Goal: Communication & Community: Ask a question

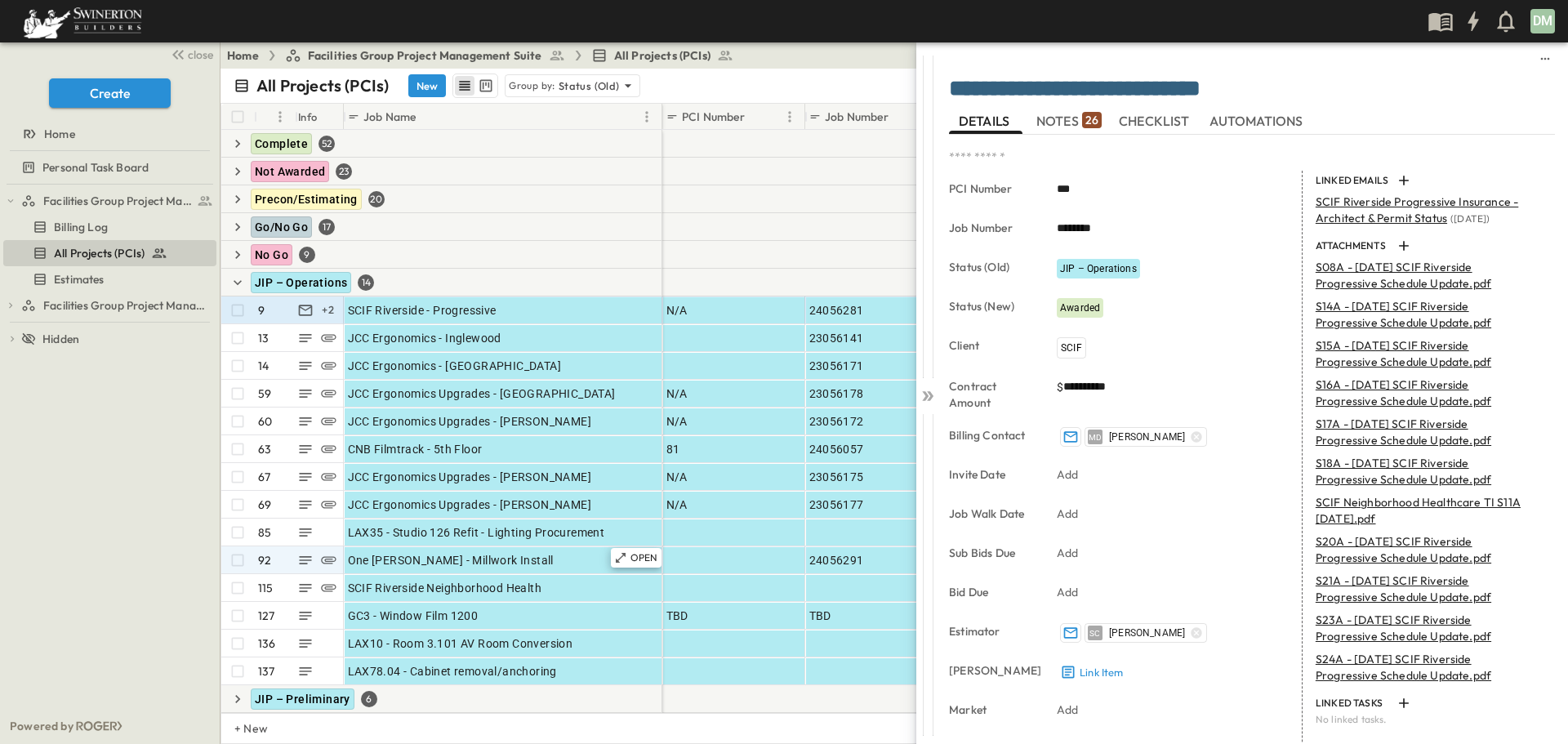
scroll to position [82, 0]
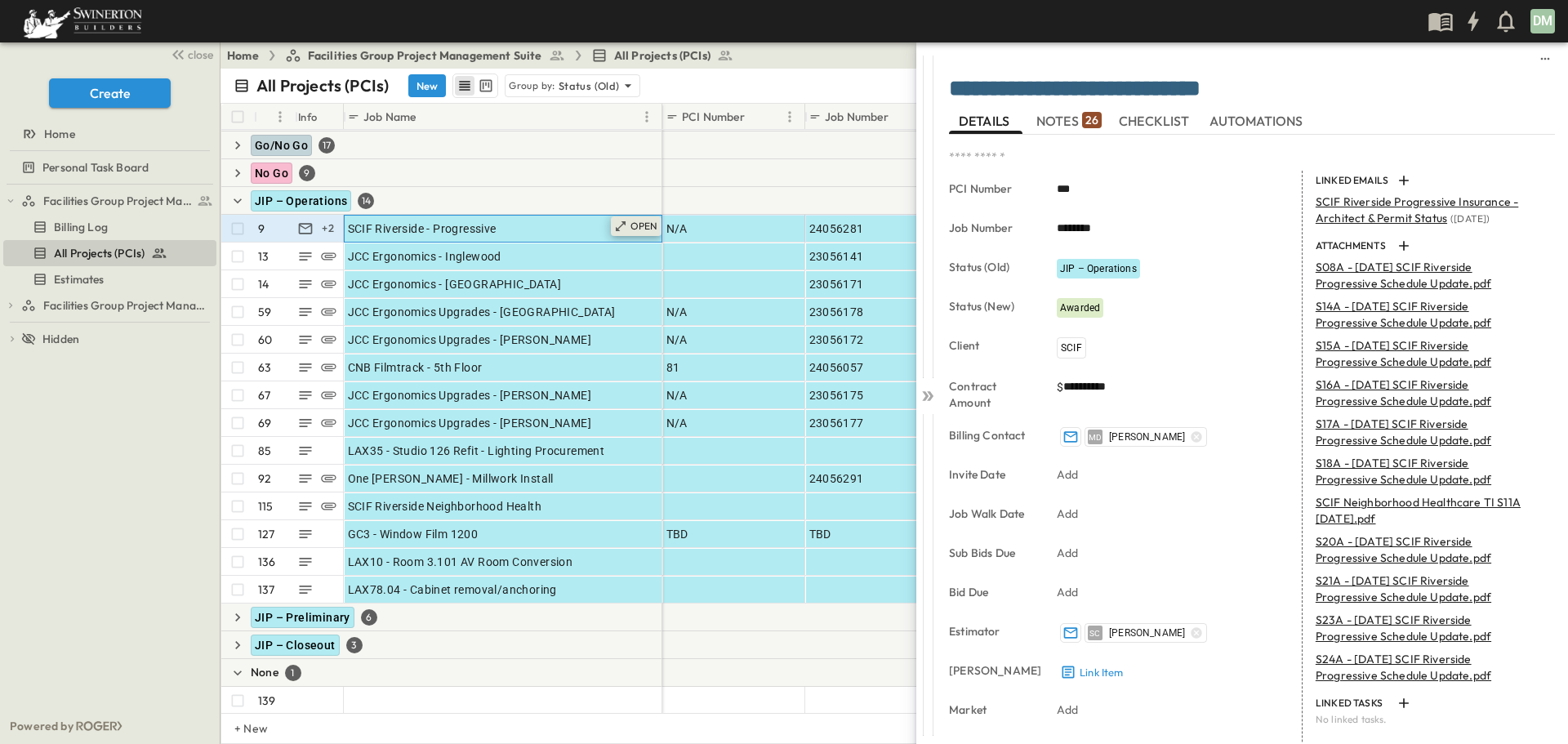
click at [641, 227] on p "OPEN" at bounding box center [644, 226] width 28 height 13
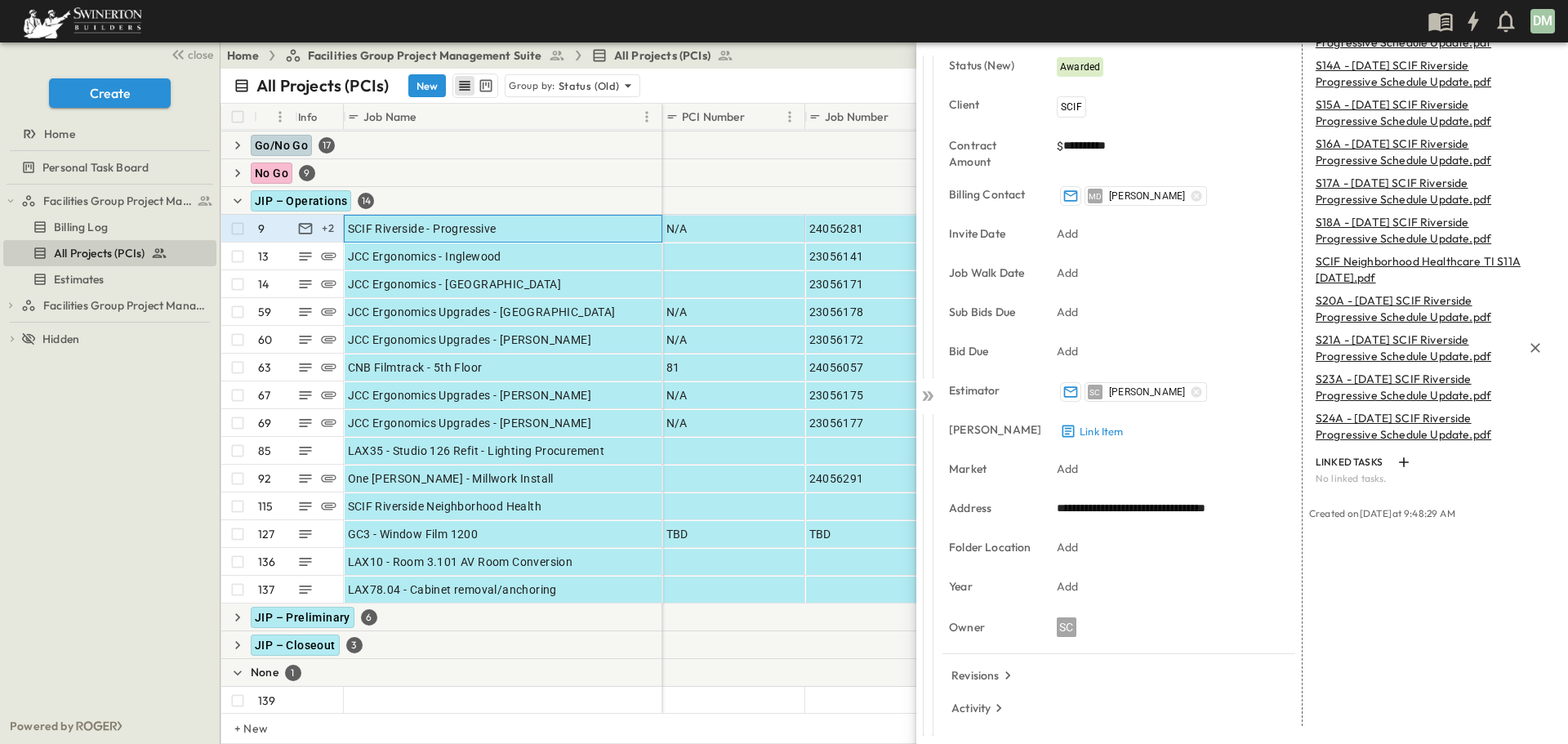
scroll to position [0, 0]
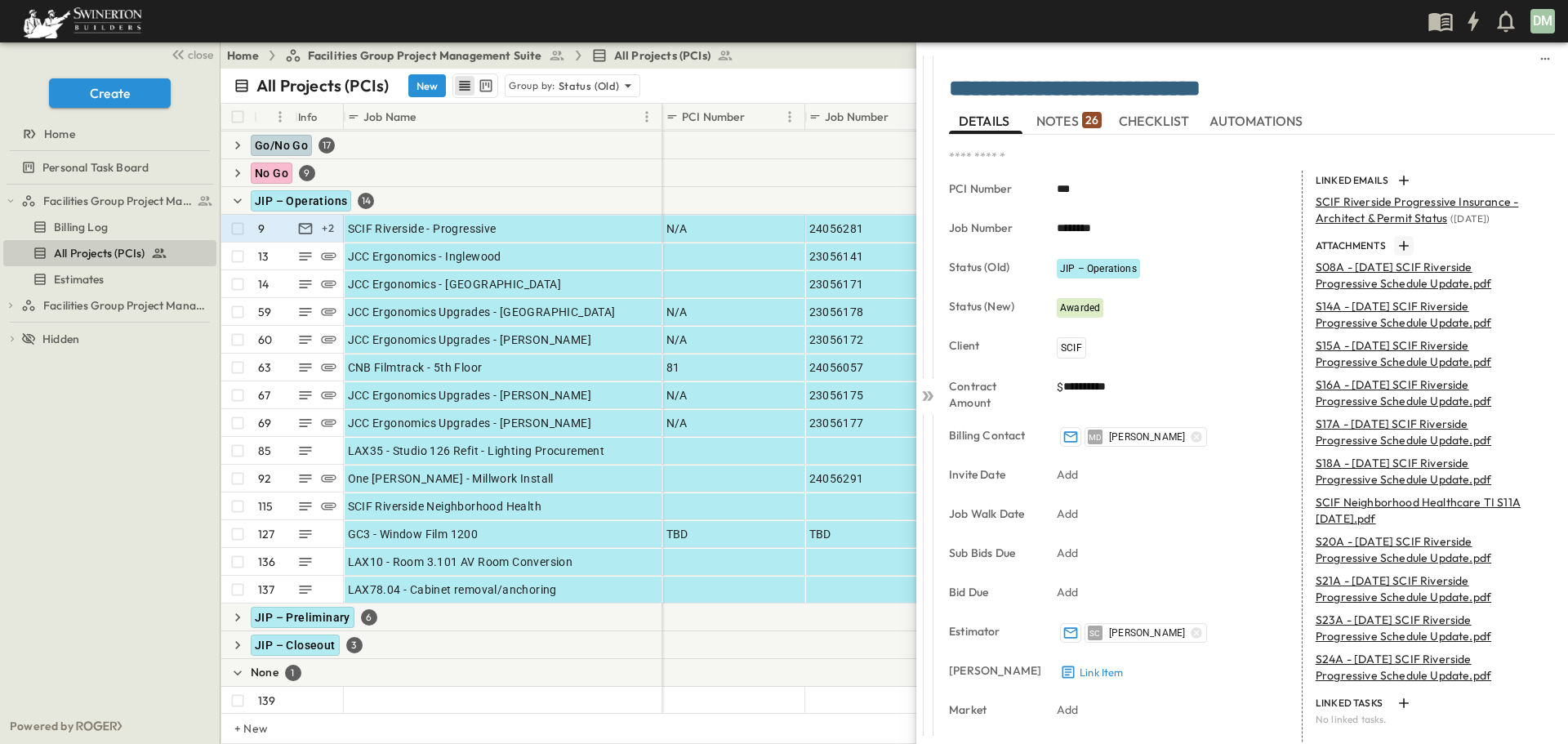
click at [1399, 246] on icon "button" at bounding box center [1404, 246] width 10 height 10
click at [930, 390] on icon at bounding box center [927, 396] width 16 height 16
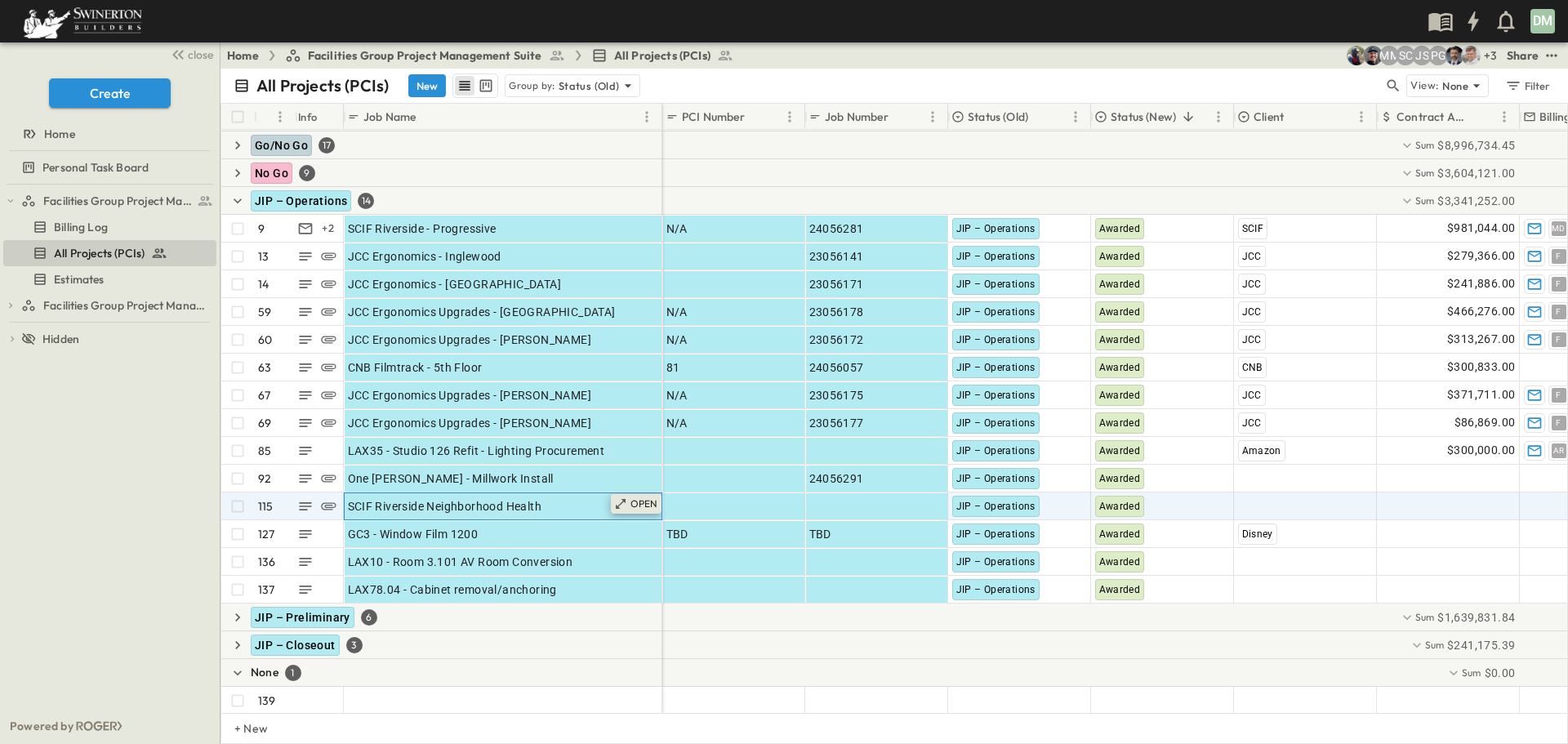
click at [628, 508] on div "OPEN" at bounding box center [636, 503] width 51 height 19
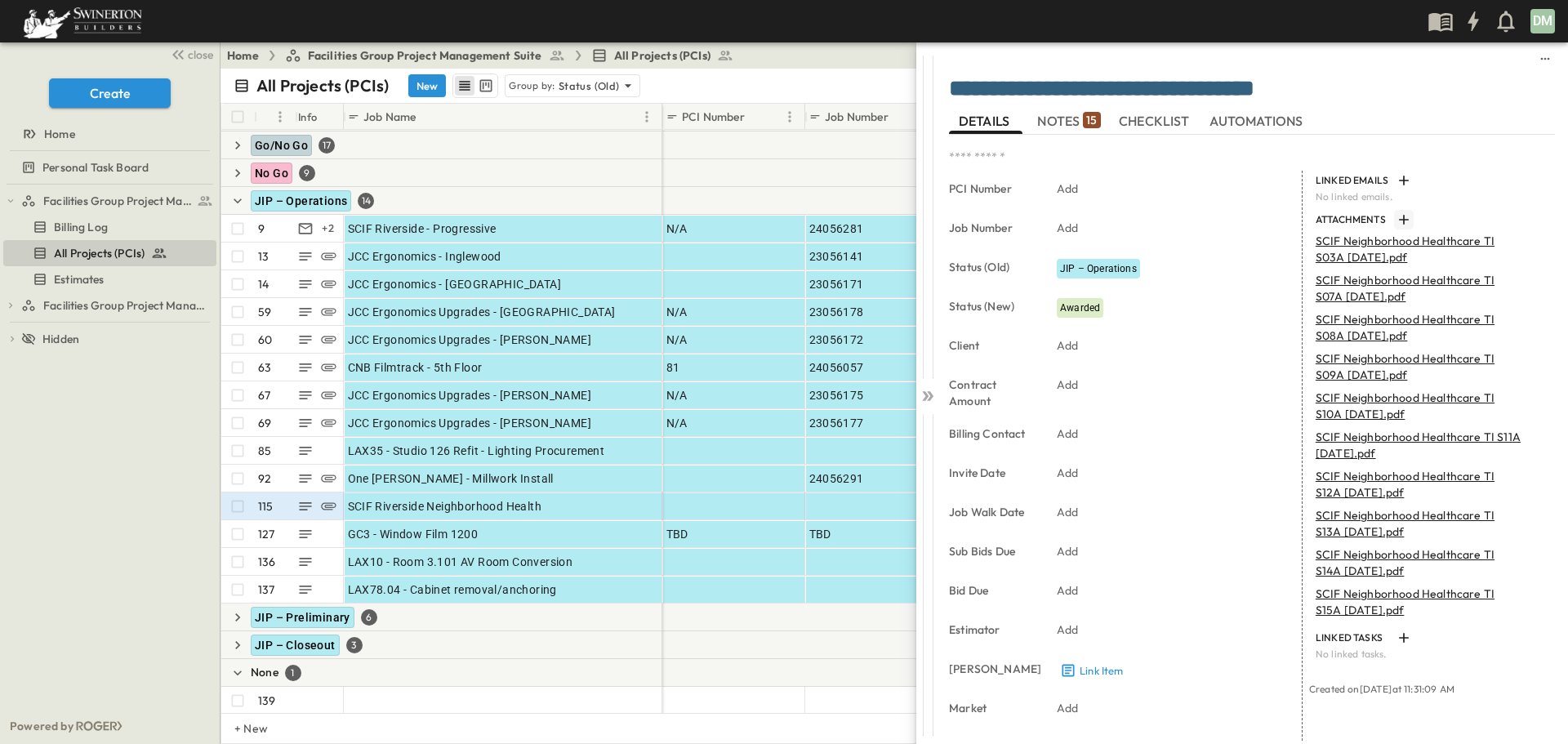
click at [1398, 216] on icon "button" at bounding box center [1403, 219] width 16 height 16
click at [241, 620] on icon "button" at bounding box center [237, 617] width 16 height 16
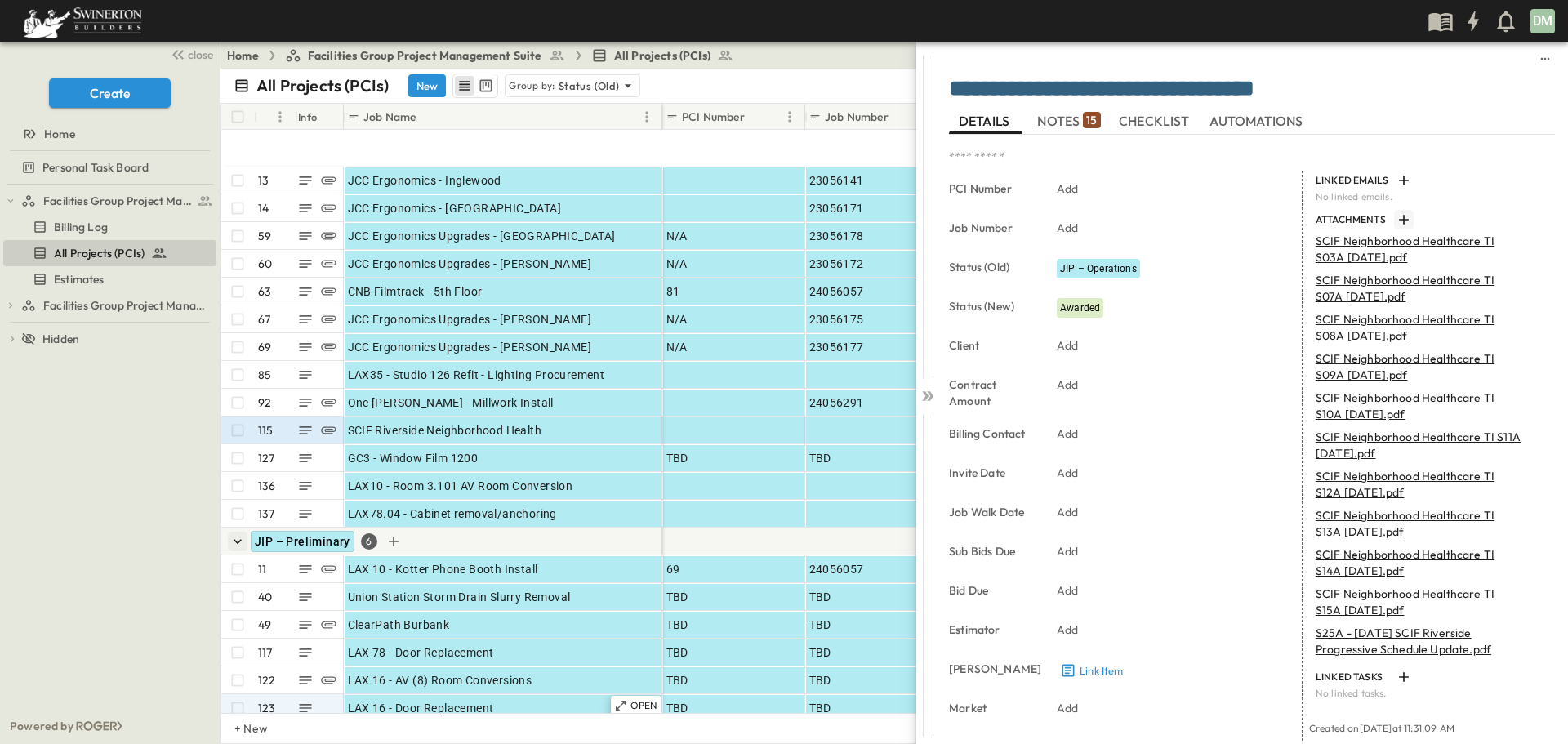
scroll to position [262, 0]
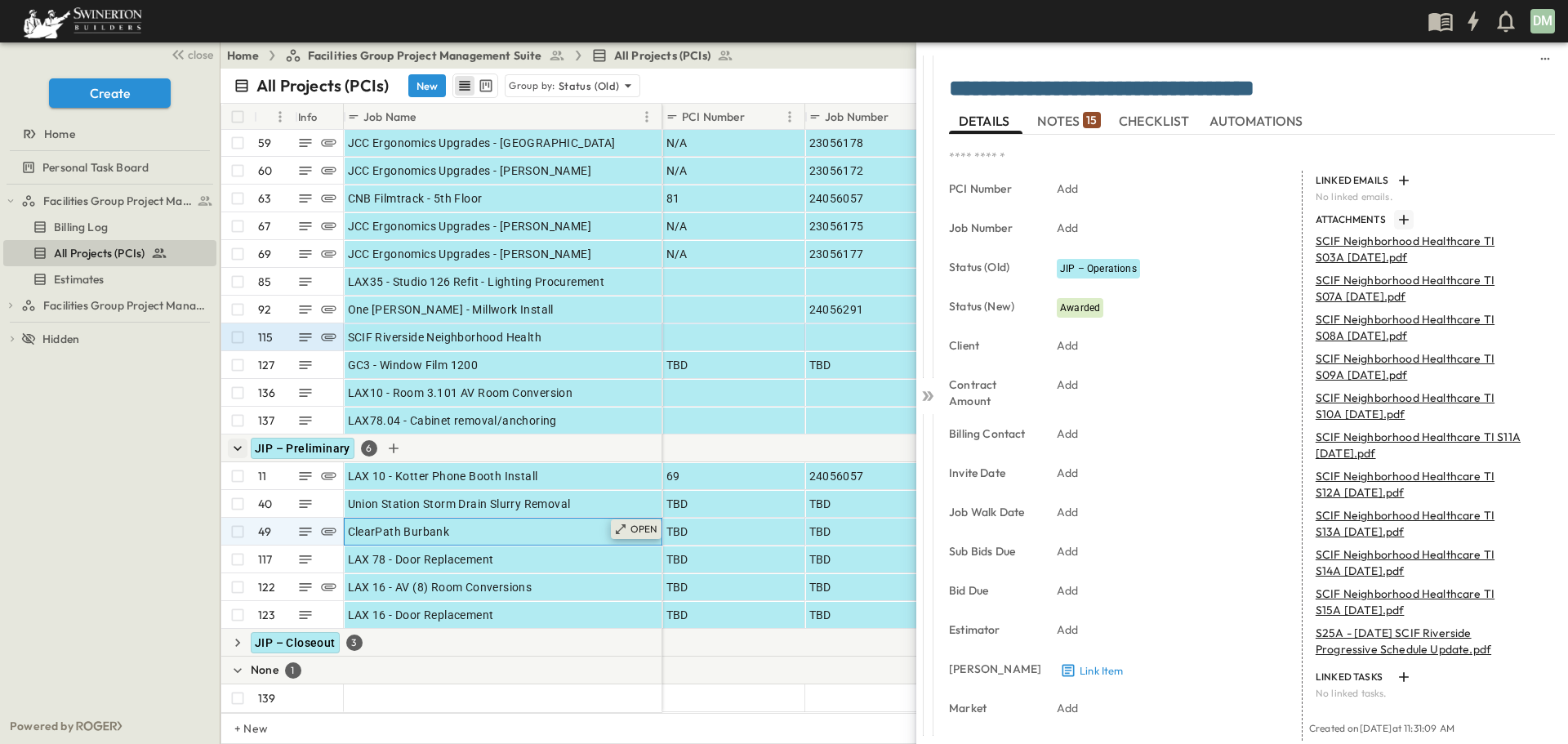
click at [643, 522] on p "OPEN" at bounding box center [644, 528] width 28 height 13
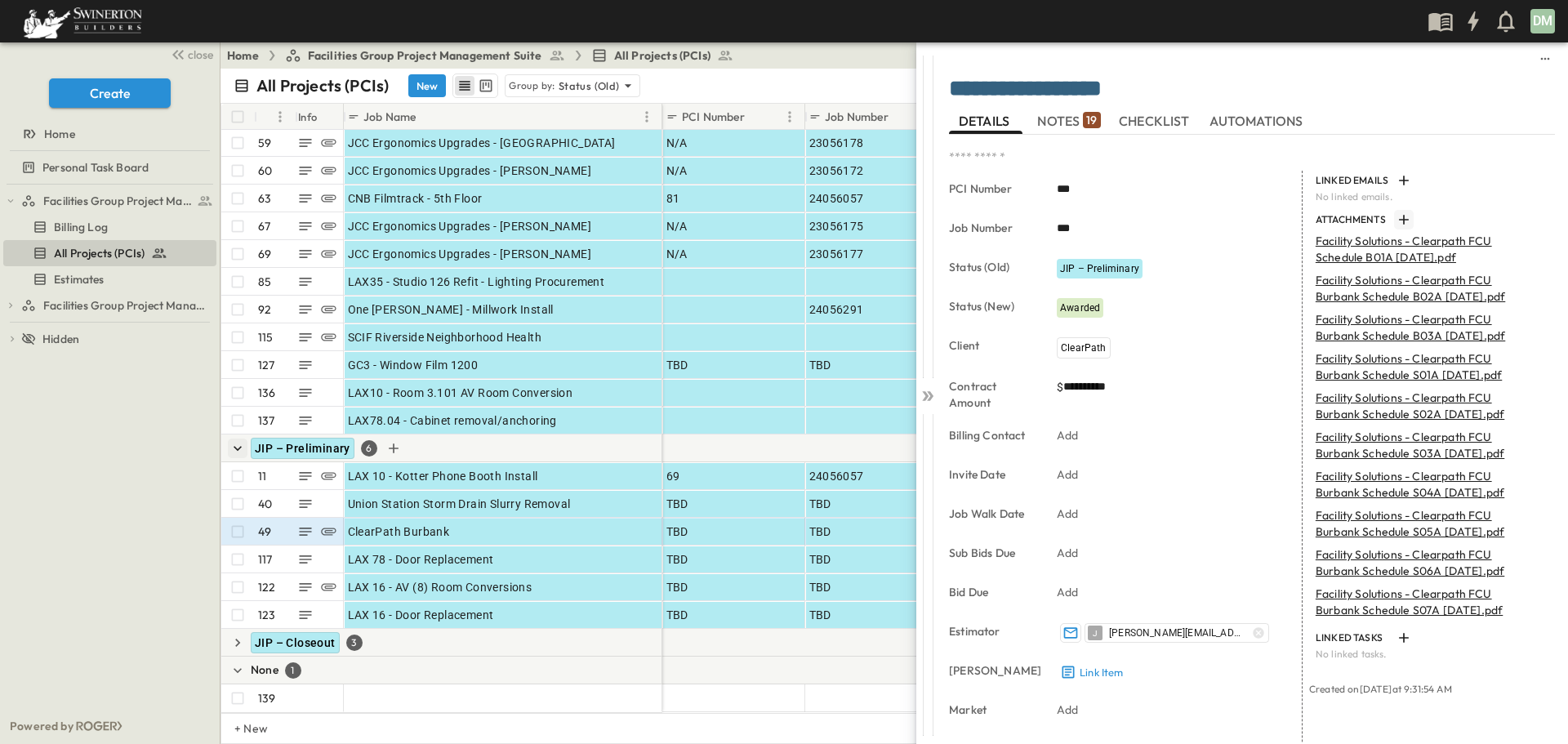
click at [1396, 221] on icon "button" at bounding box center [1403, 219] width 16 height 16
